Goal: Book appointment/travel/reservation

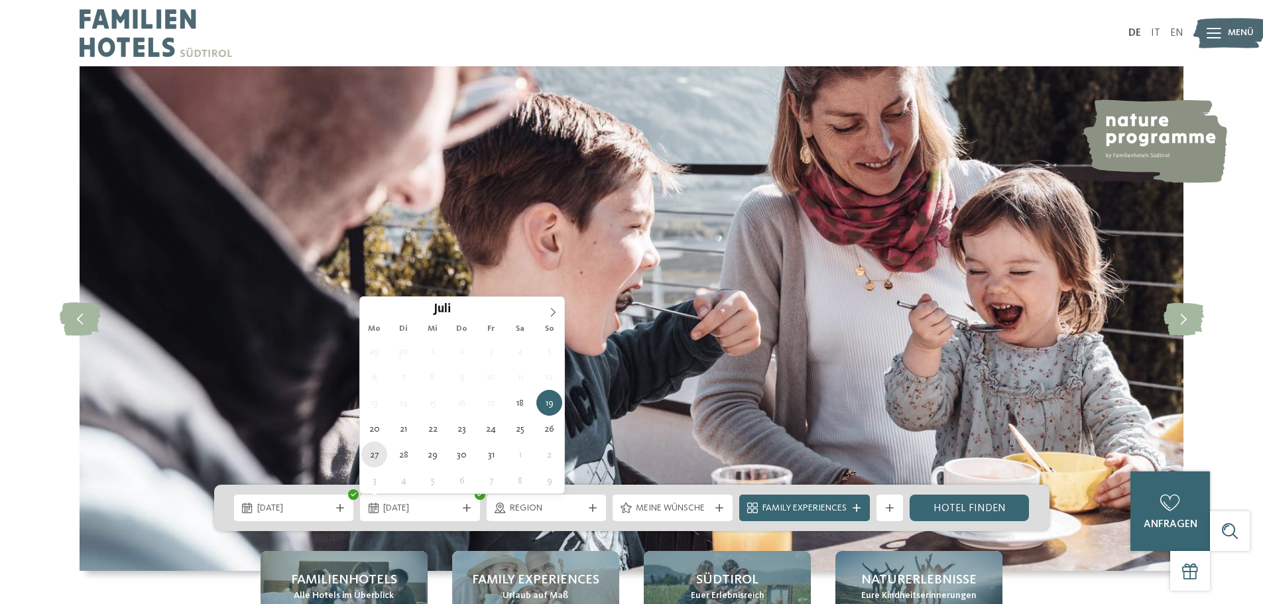
type div "27.07.2026"
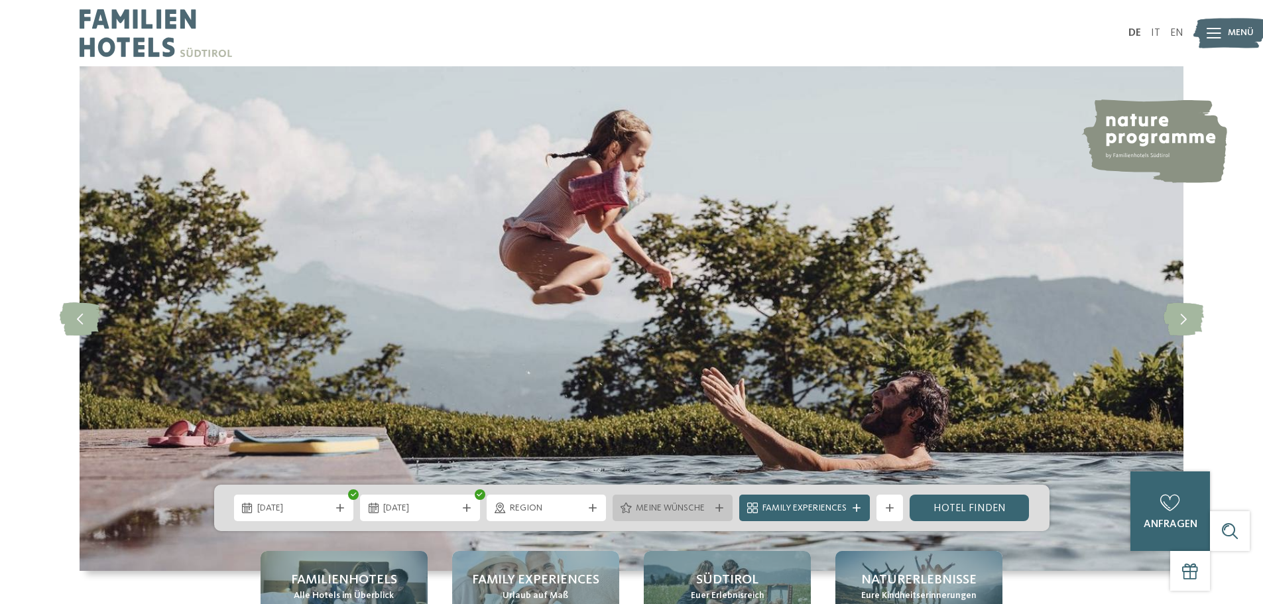
click at [699, 511] on span "Meine Wünsche" at bounding box center [673, 508] width 74 height 13
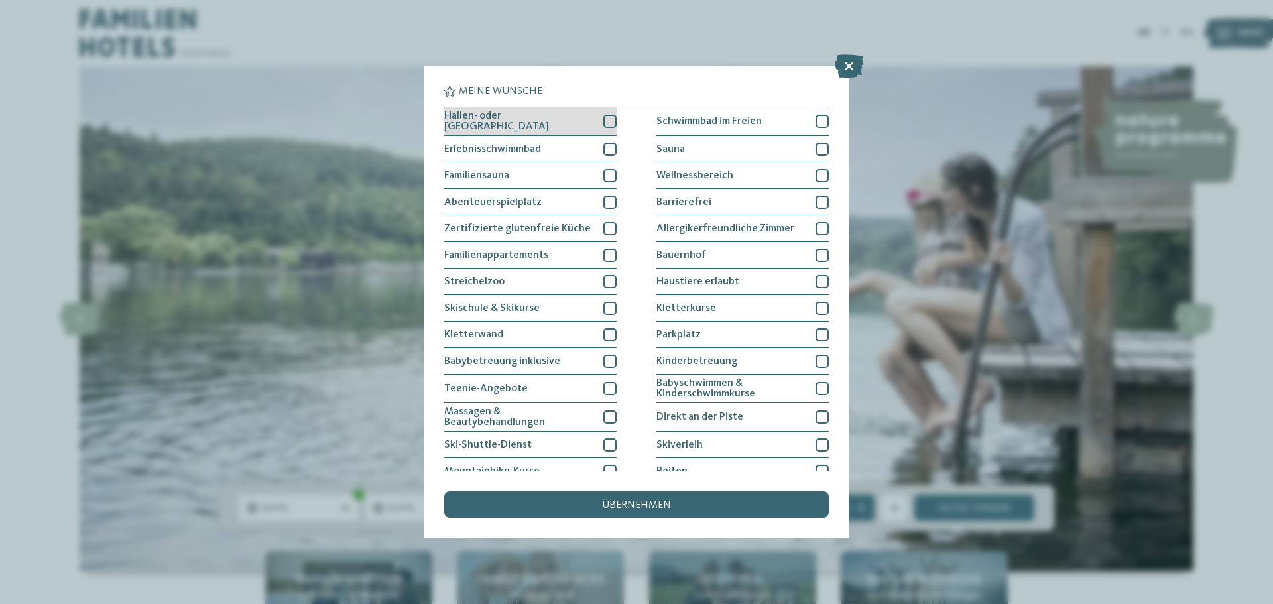
click at [607, 121] on div at bounding box center [609, 121] width 13 height 13
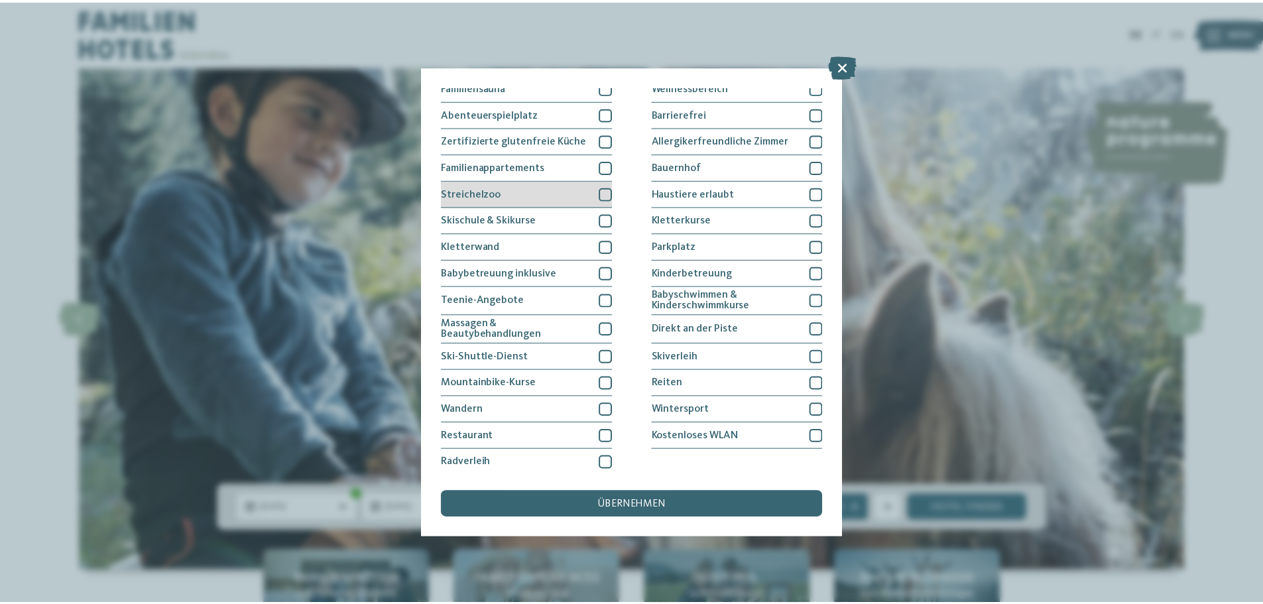
scroll to position [91, 0]
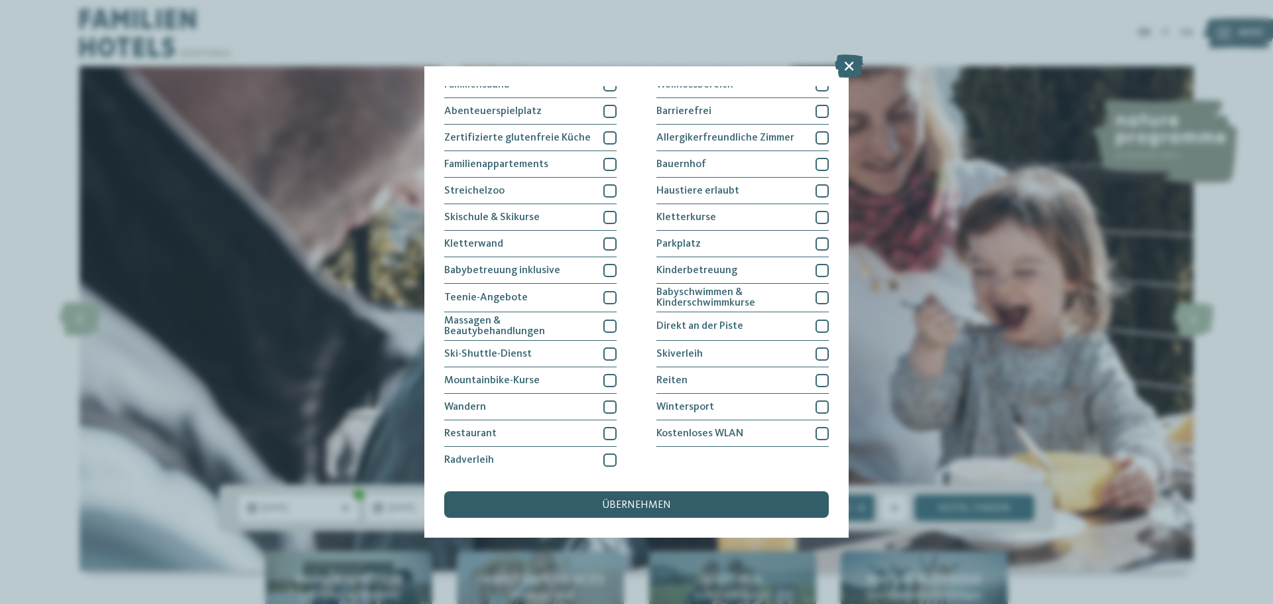
click at [642, 504] on span "übernehmen" at bounding box center [636, 505] width 69 height 11
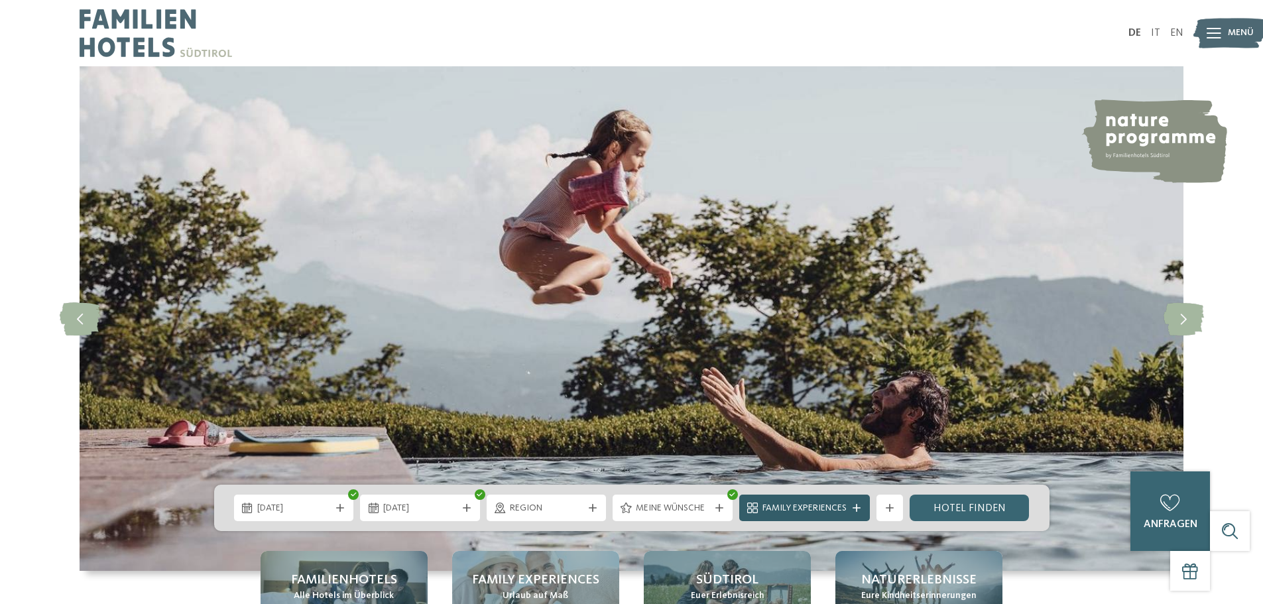
click at [853, 506] on icon at bounding box center [857, 508] width 8 height 8
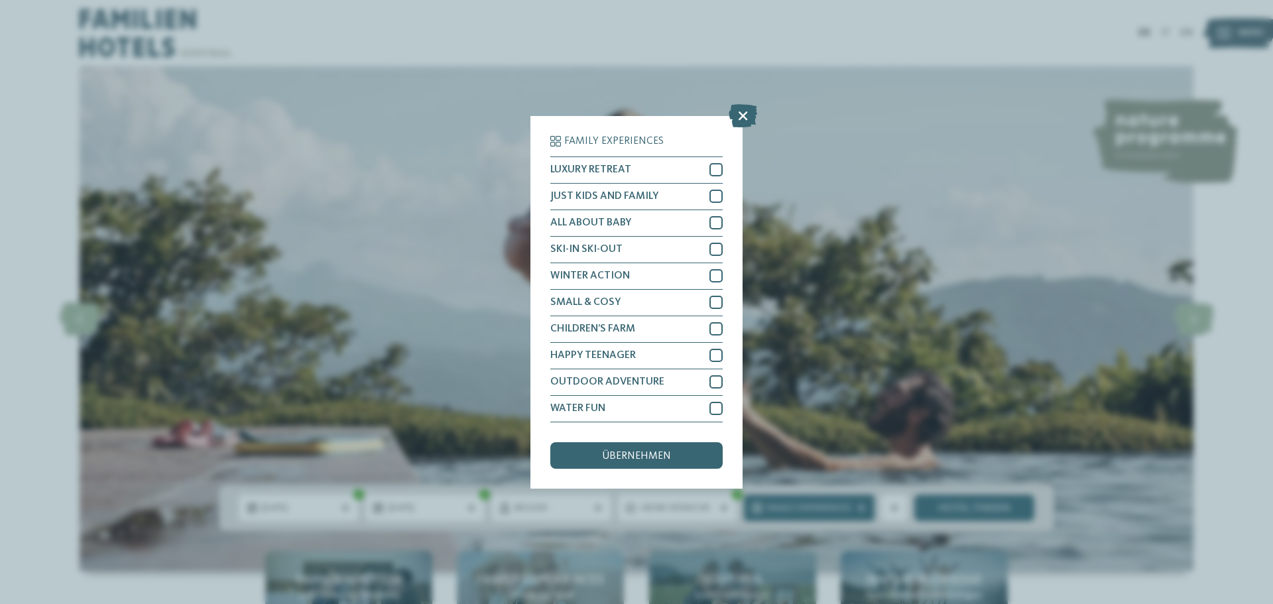
click at [379, 284] on div "Family Experiences LUXURY RETREAT JUST KIDS AND FAMILY" at bounding box center [636, 302] width 1273 height 604
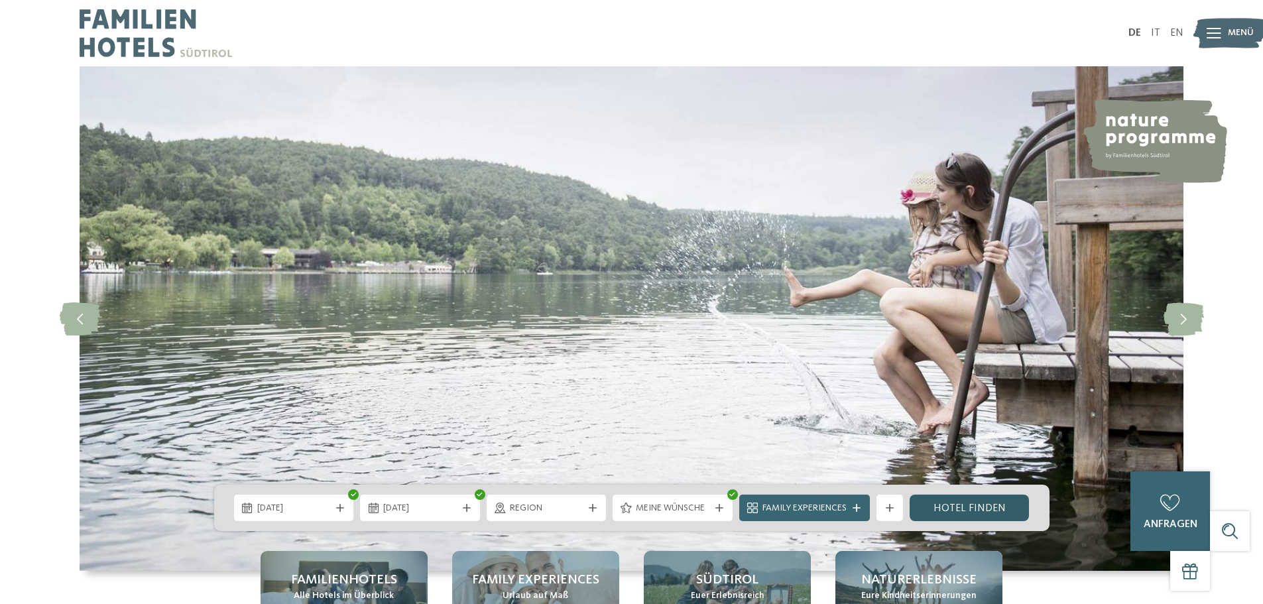
click at [941, 511] on link "Hotel finden" at bounding box center [970, 508] width 120 height 27
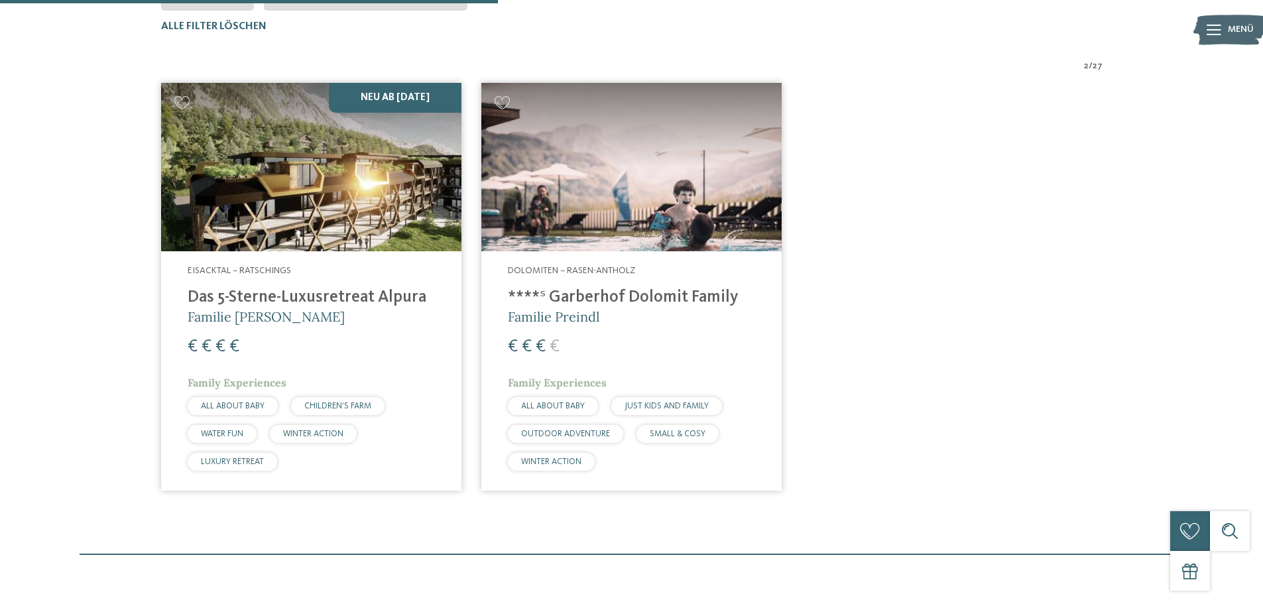
click at [595, 291] on h4 "****ˢ Garberhof Dolomit Family" at bounding box center [631, 298] width 247 height 20
